Goal: Book appointment/travel/reservation

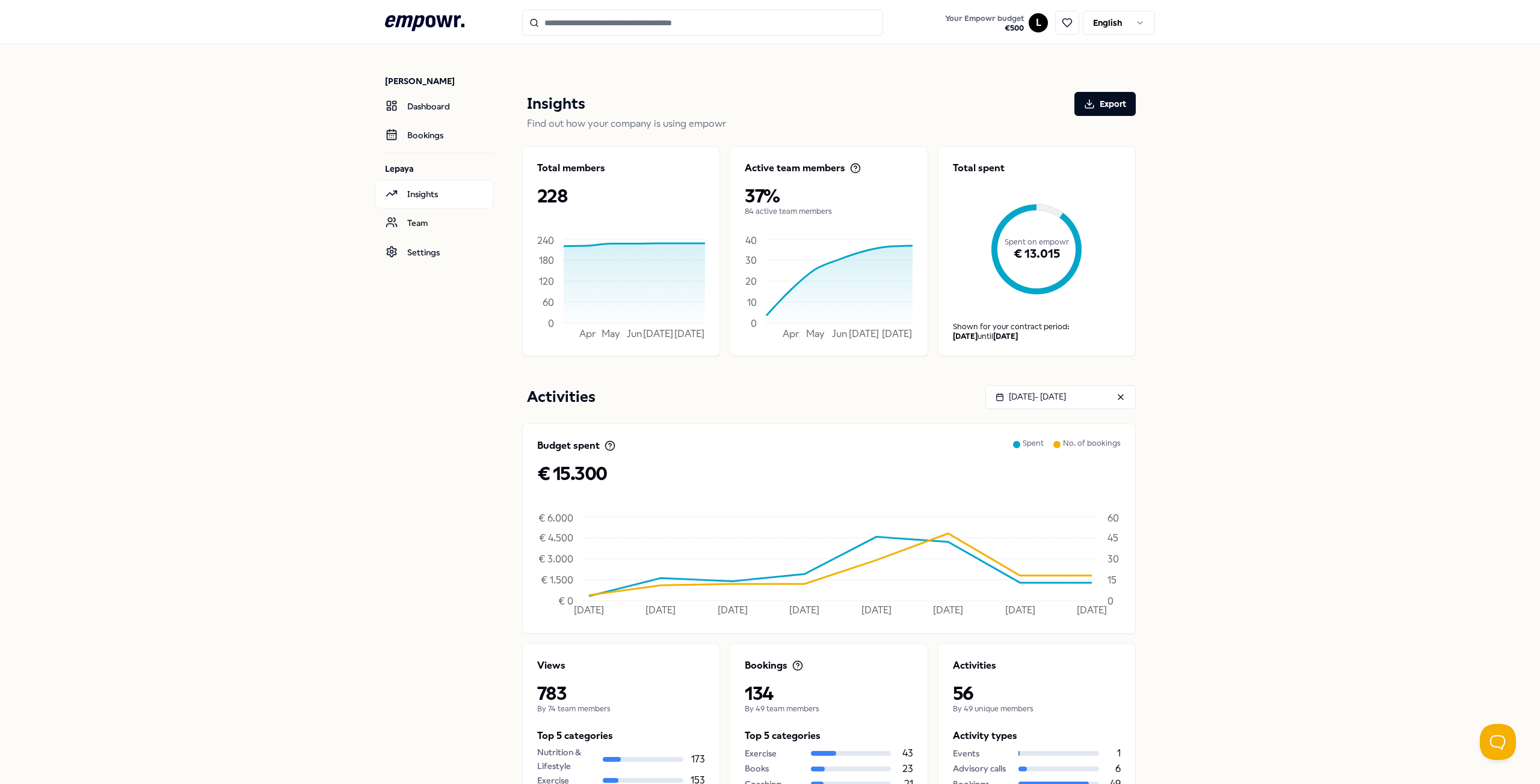
click at [751, 19] on input "Search for products, categories or subcategories" at bounding box center [702, 22] width 361 height 26
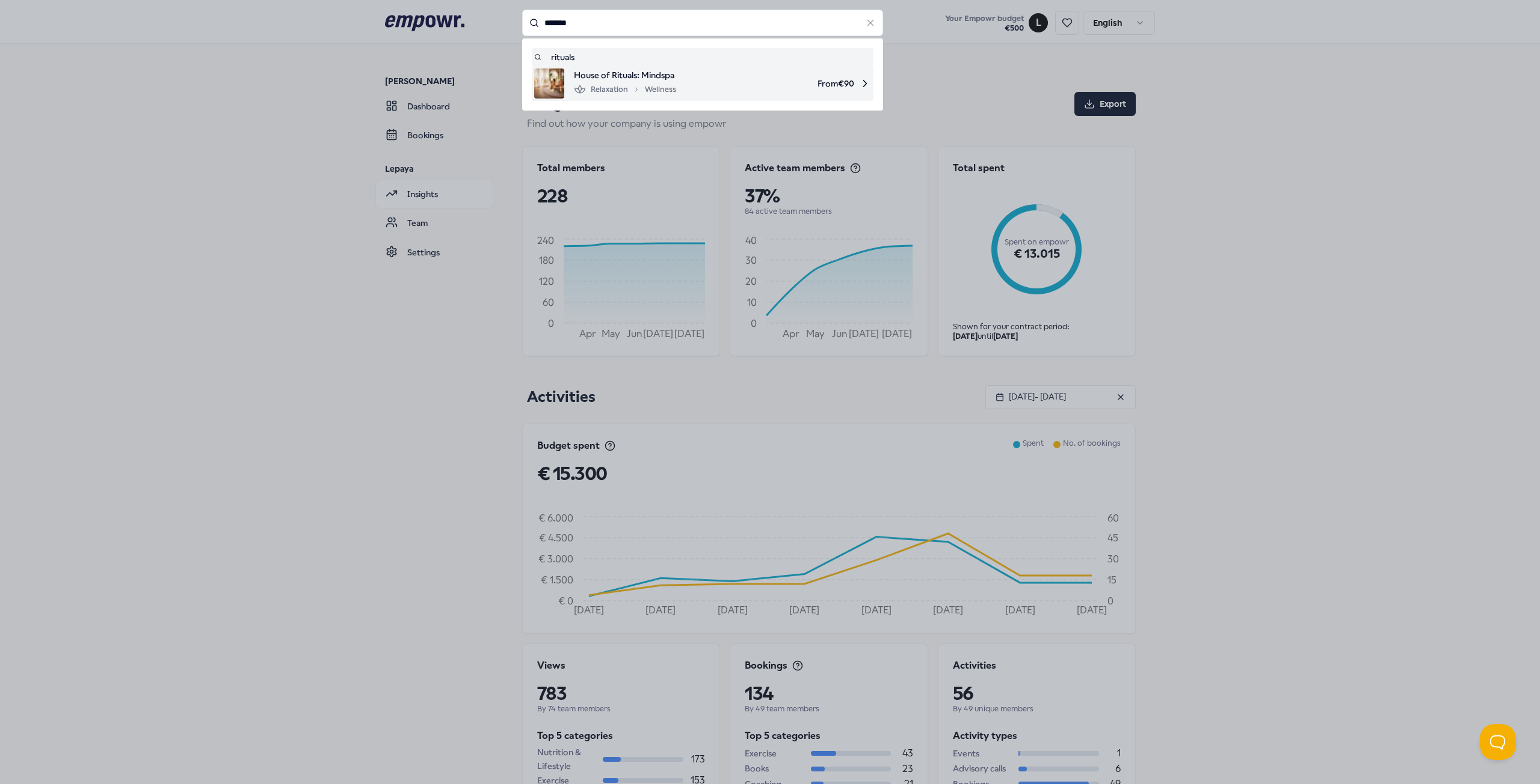
click at [636, 94] on div "Relaxation Wellness" at bounding box center [625, 89] width 102 height 14
type input "*******"
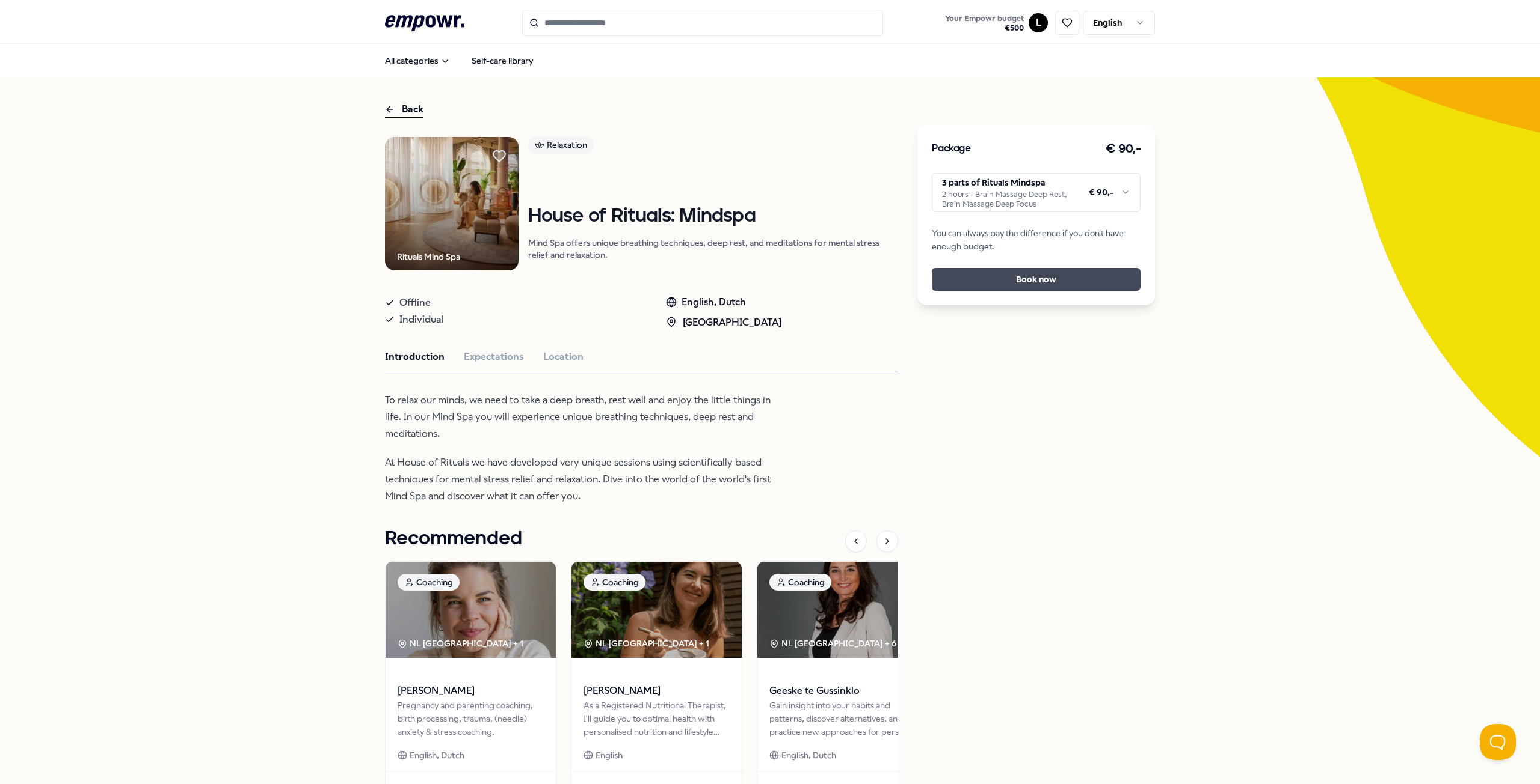
click at [1050, 286] on button "Book now" at bounding box center [1035, 280] width 208 height 23
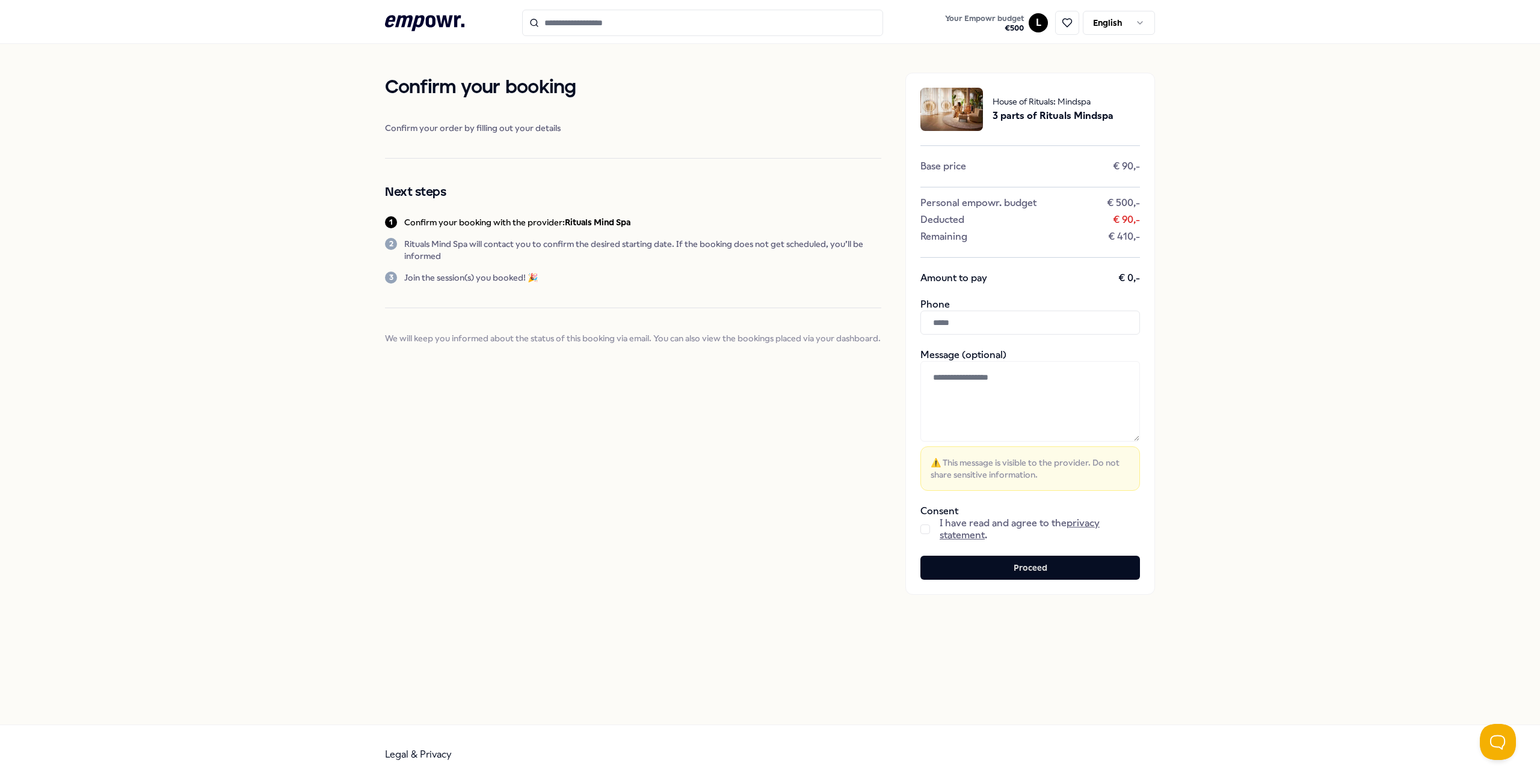
click at [925, 533] on button "button" at bounding box center [925, 529] width 10 height 10
click at [1046, 570] on button "Proceed" at bounding box center [1030, 568] width 219 height 24
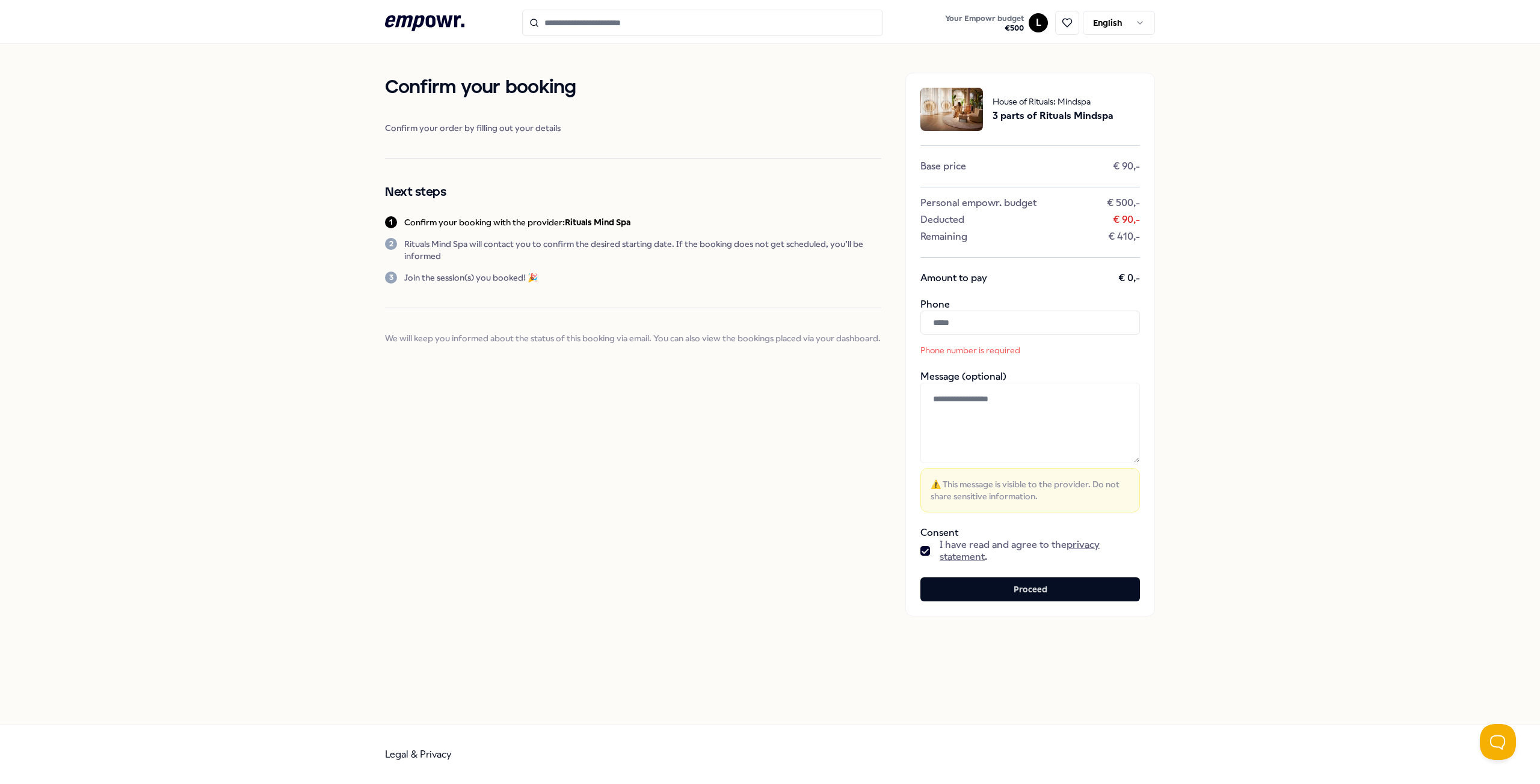
click at [955, 313] on input "text" at bounding box center [1030, 322] width 219 height 24
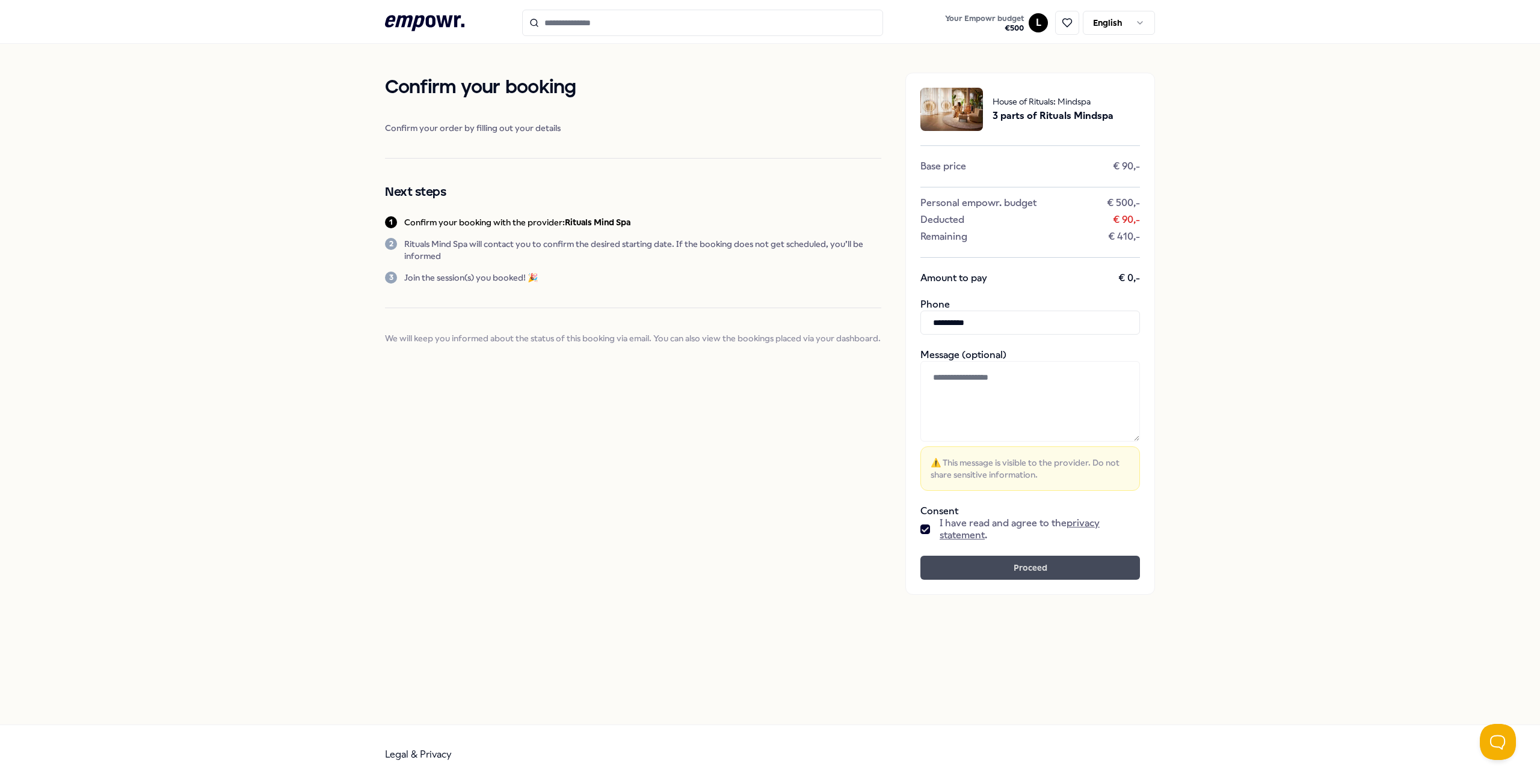
type input "**********"
click at [1004, 570] on button "Proceed" at bounding box center [1030, 568] width 219 height 24
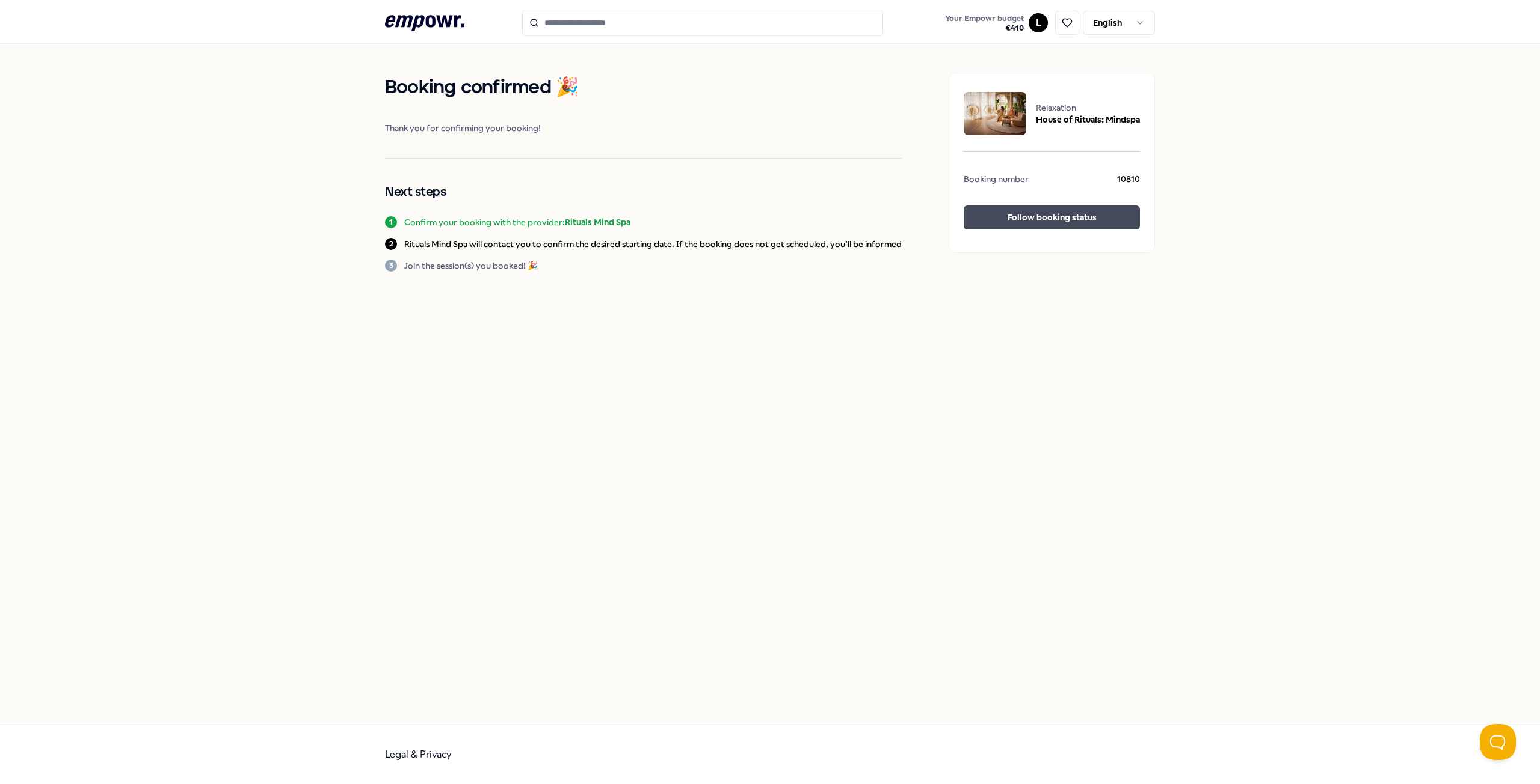
click at [1091, 222] on button "Follow booking status" at bounding box center [1051, 217] width 177 height 24
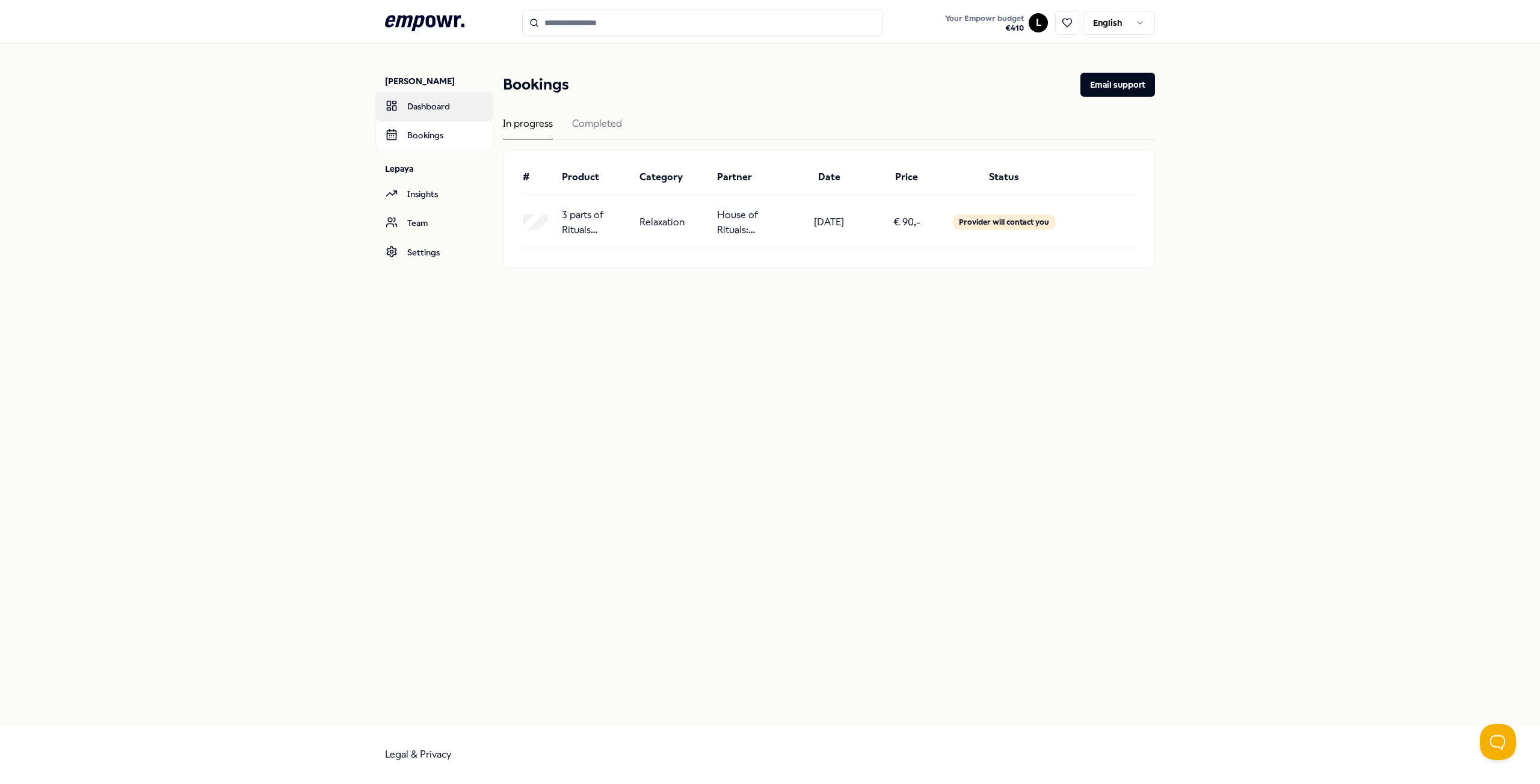
click at [411, 107] on link "Dashboard" at bounding box center [434, 106] width 118 height 29
